Goal: Transaction & Acquisition: Purchase product/service

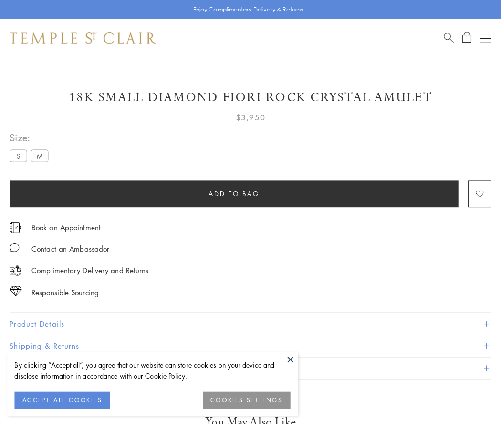
scroll to position [4, 0]
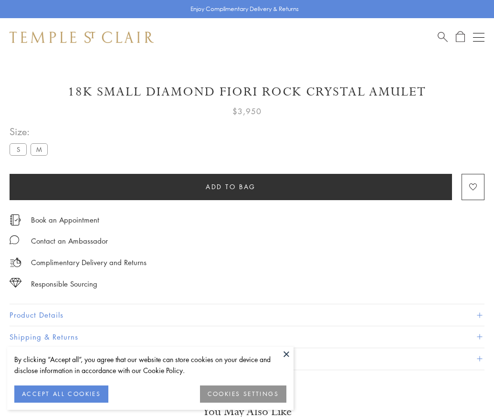
click at [231, 186] on span "Add to bag" at bounding box center [231, 186] width 50 height 11
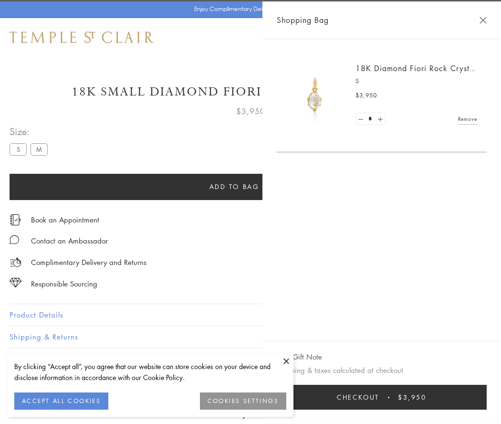
click at [487, 397] on button "Checkout $3,950" at bounding box center [382, 397] width 210 height 25
